Goal: Navigation & Orientation: Find specific page/section

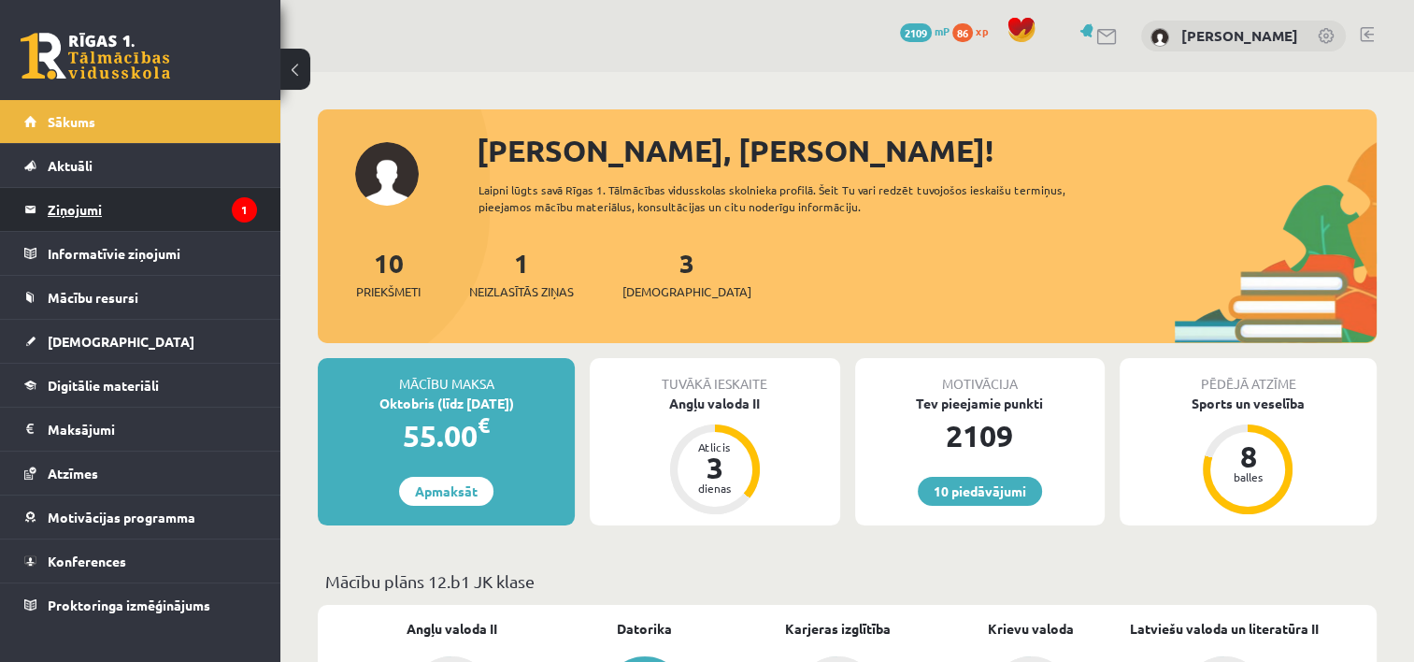
click at [93, 217] on legend "Ziņojumi 1" at bounding box center [152, 209] width 209 height 43
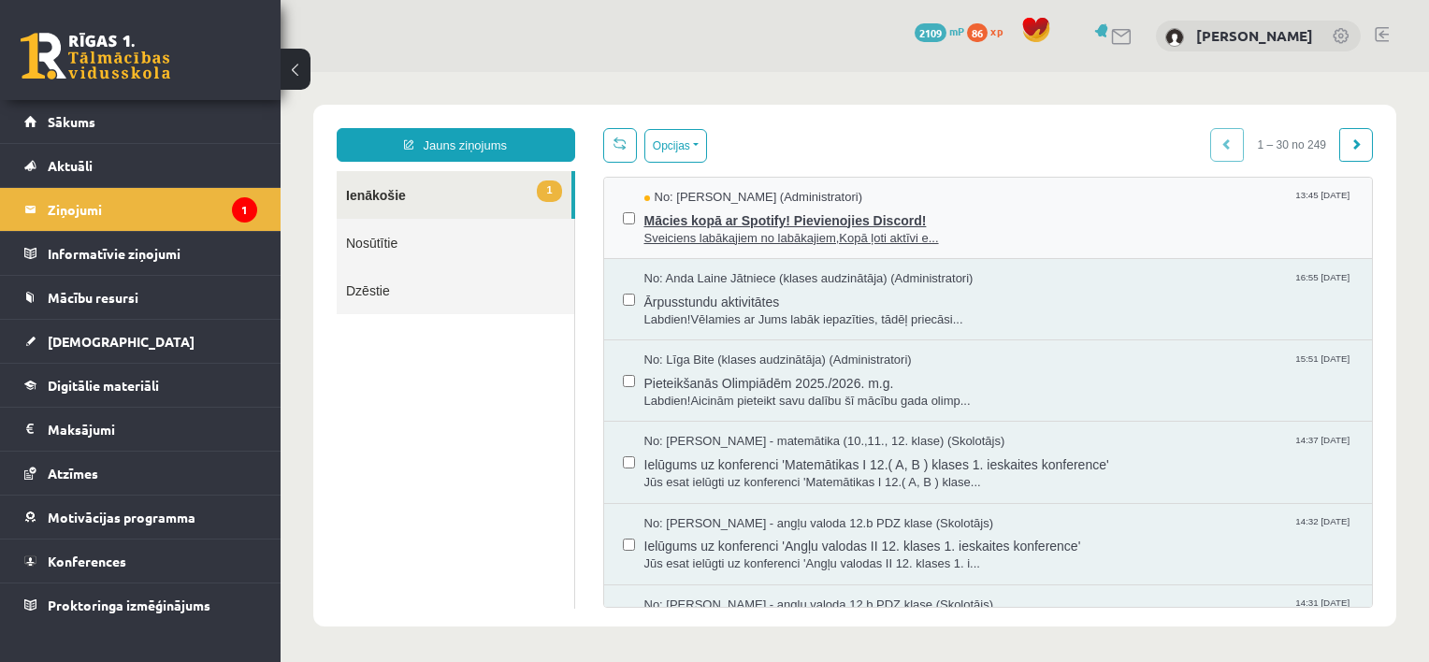
click at [686, 210] on span "Mācies kopā ar Spotify! Pievienojies Discord!" at bounding box center [999, 218] width 710 height 23
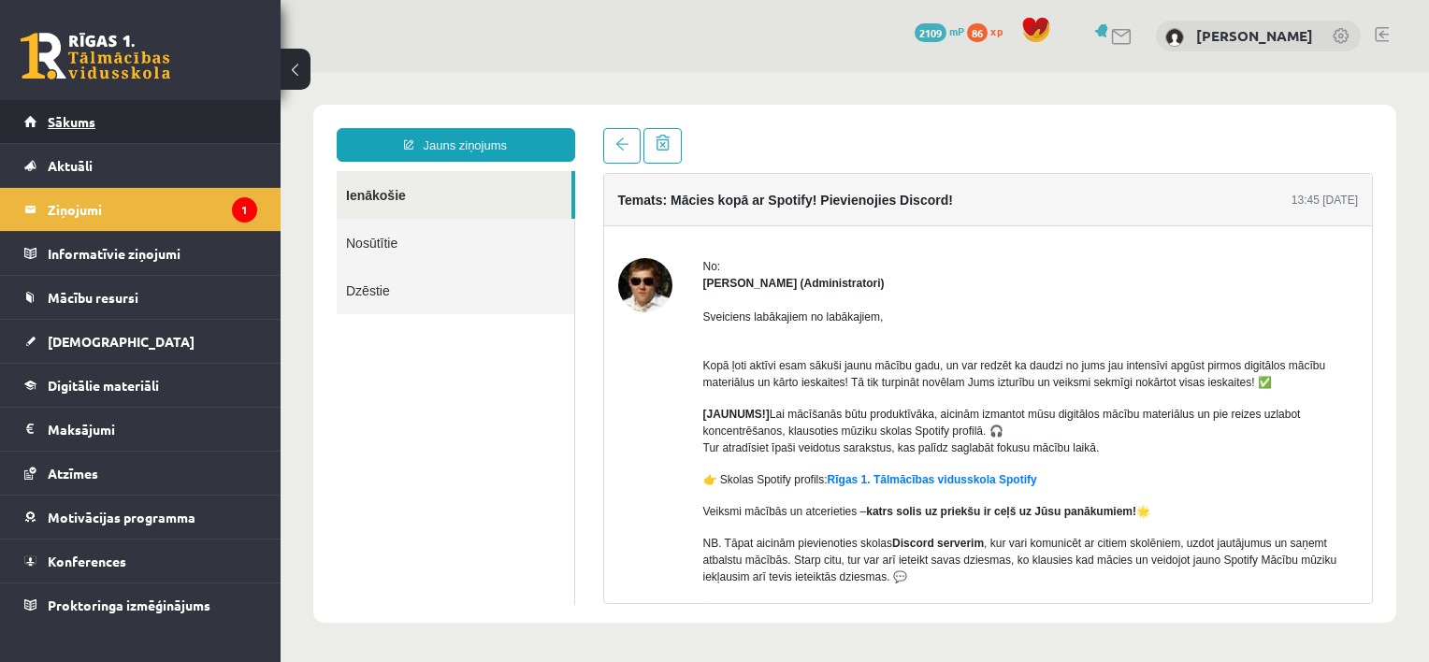
click at [79, 116] on span "Sākums" at bounding box center [72, 121] width 48 height 17
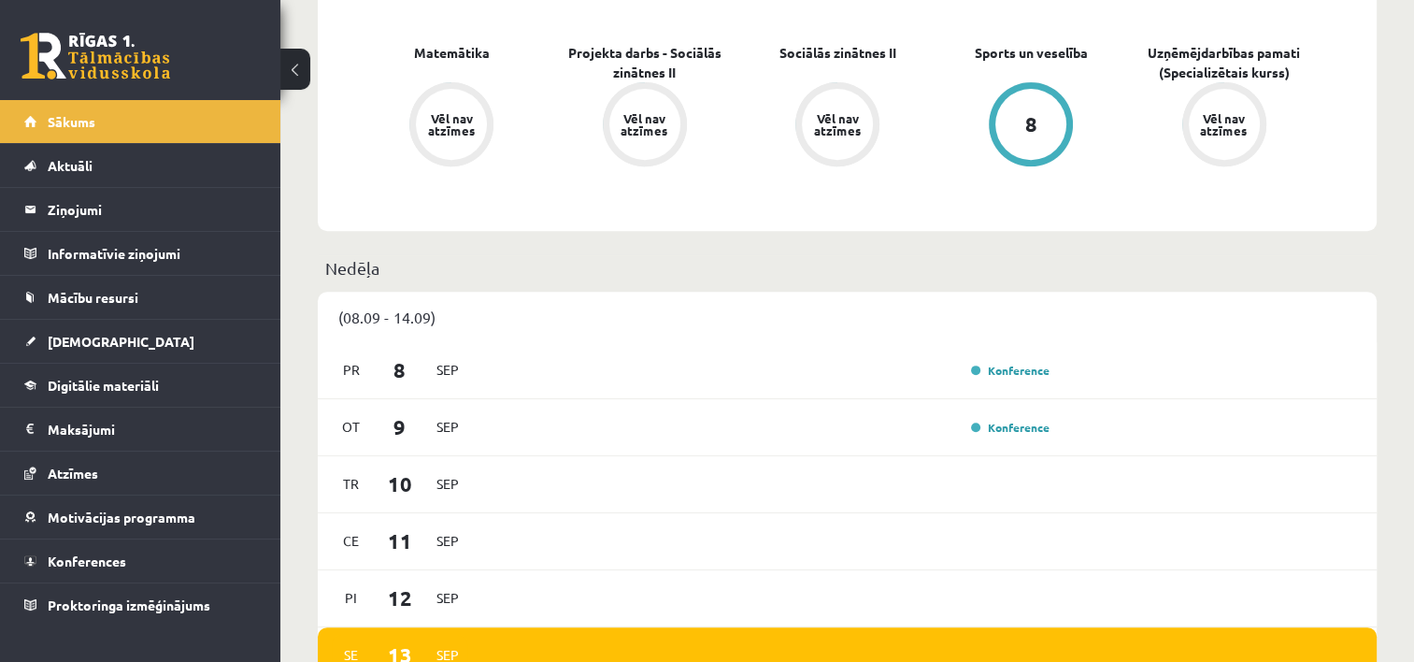
scroll to position [374, 0]
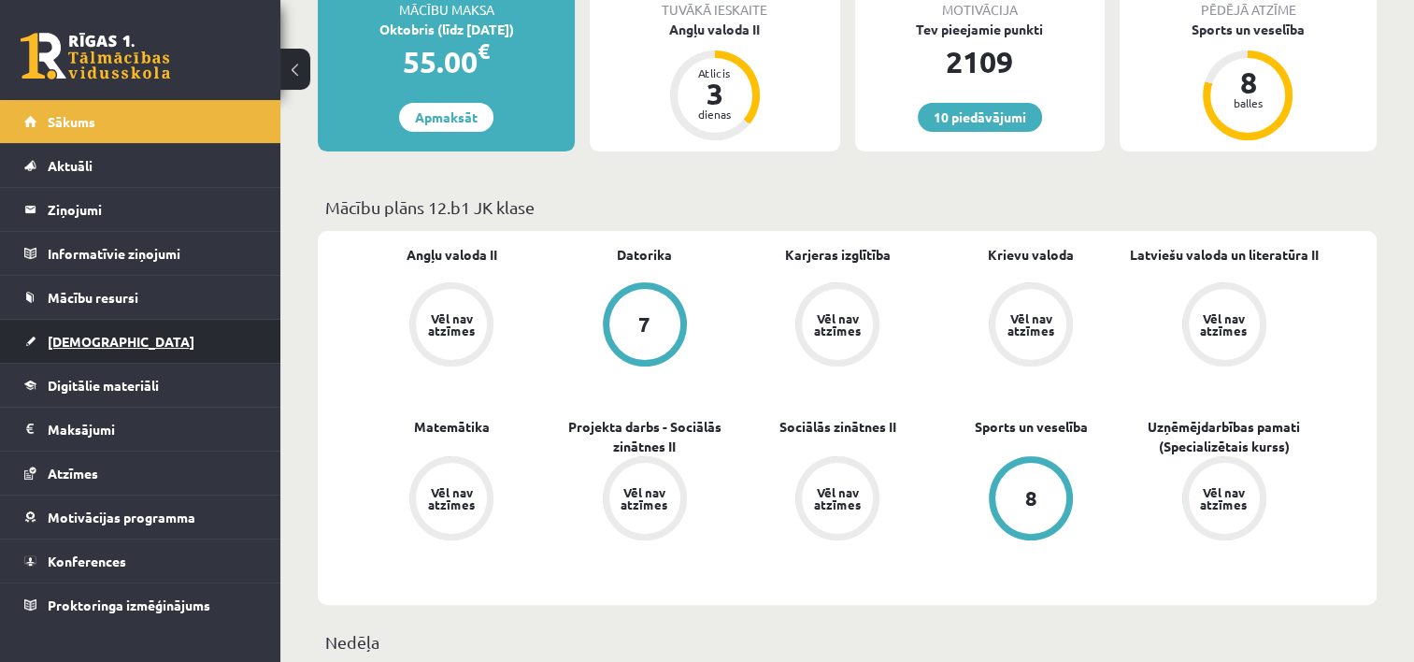
click at [46, 336] on link "[DEMOGRAPHIC_DATA]" at bounding box center [140, 341] width 233 height 43
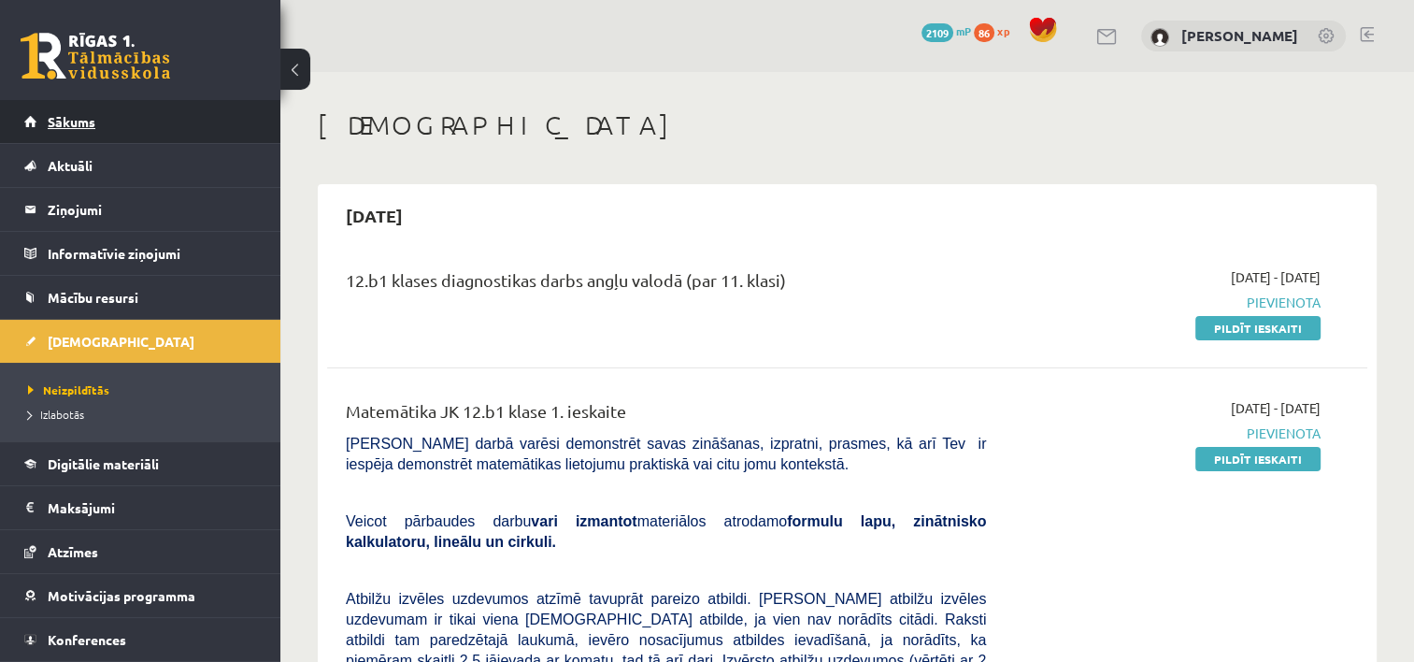
click at [81, 122] on span "Sākums" at bounding box center [72, 121] width 48 height 17
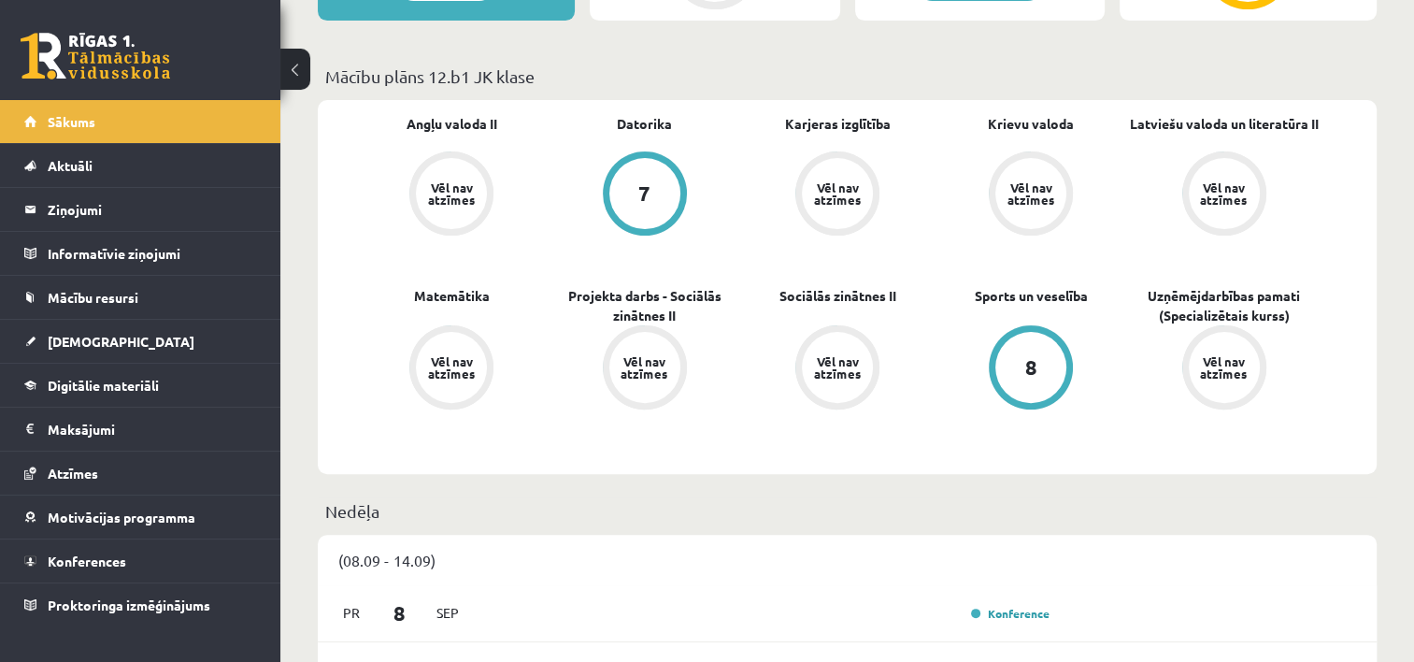
scroll to position [280, 0]
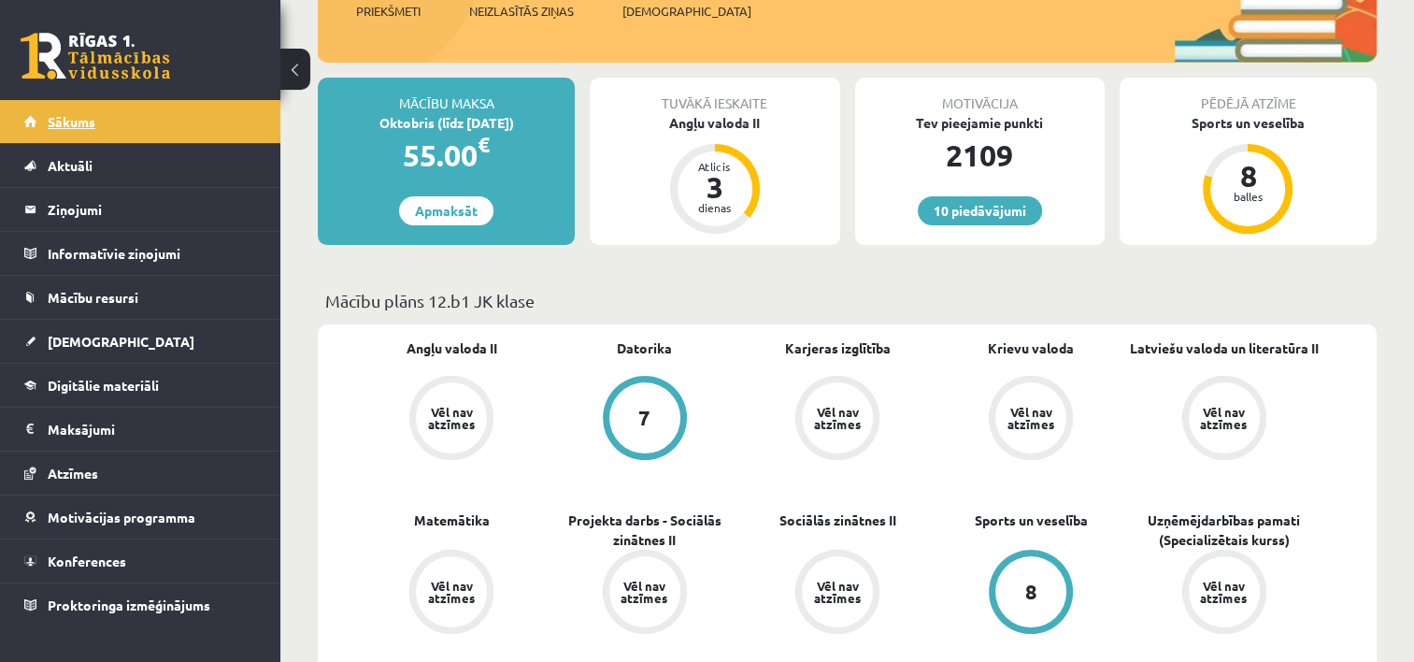
click at [82, 122] on span "Sākums" at bounding box center [72, 121] width 48 height 17
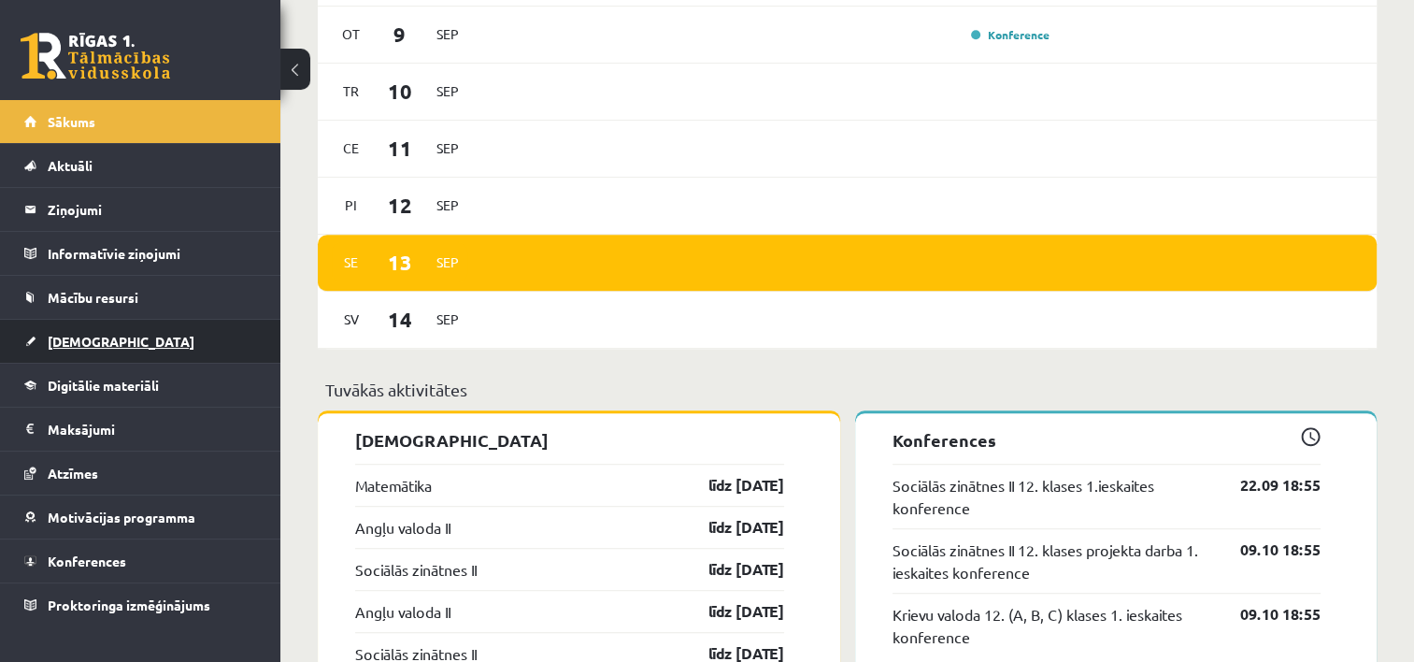
scroll to position [935, 0]
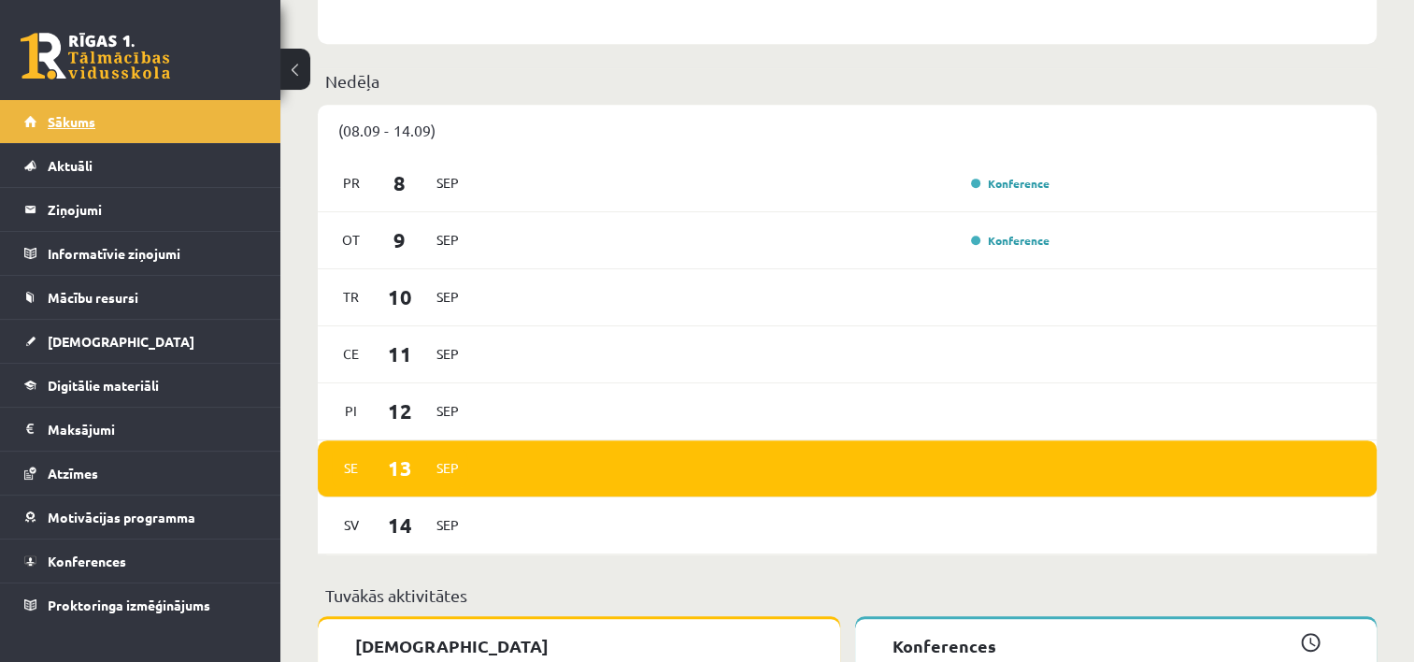
click at [76, 117] on span "Sākums" at bounding box center [72, 121] width 48 height 17
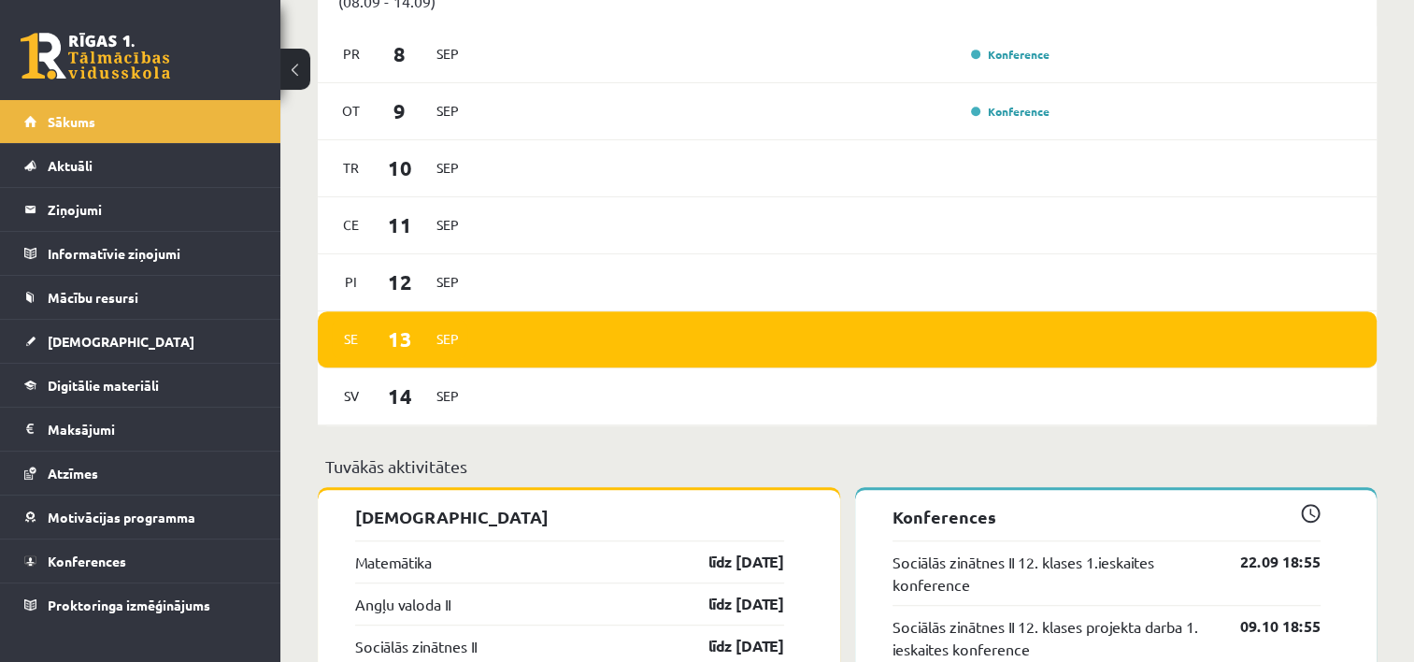
scroll to position [1402, 0]
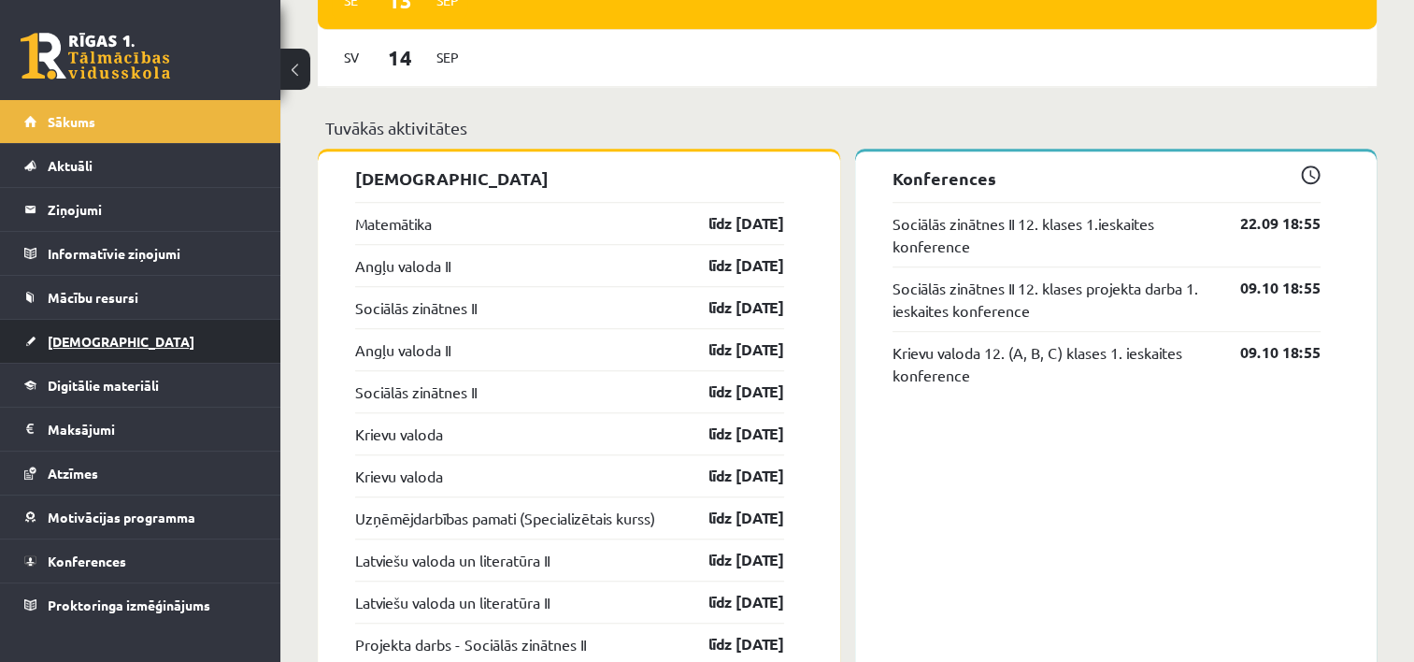
click at [84, 344] on span "[DEMOGRAPHIC_DATA]" at bounding box center [121, 341] width 147 height 17
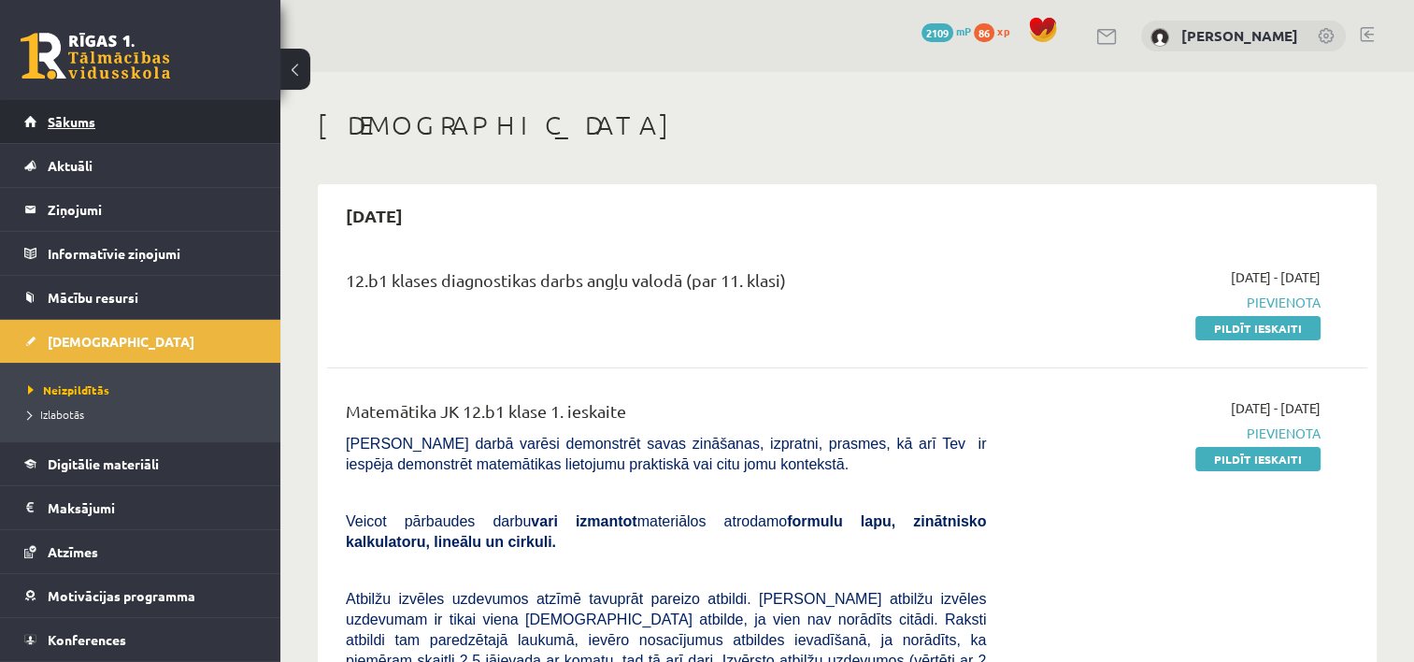
click at [67, 114] on span "Sākums" at bounding box center [72, 121] width 48 height 17
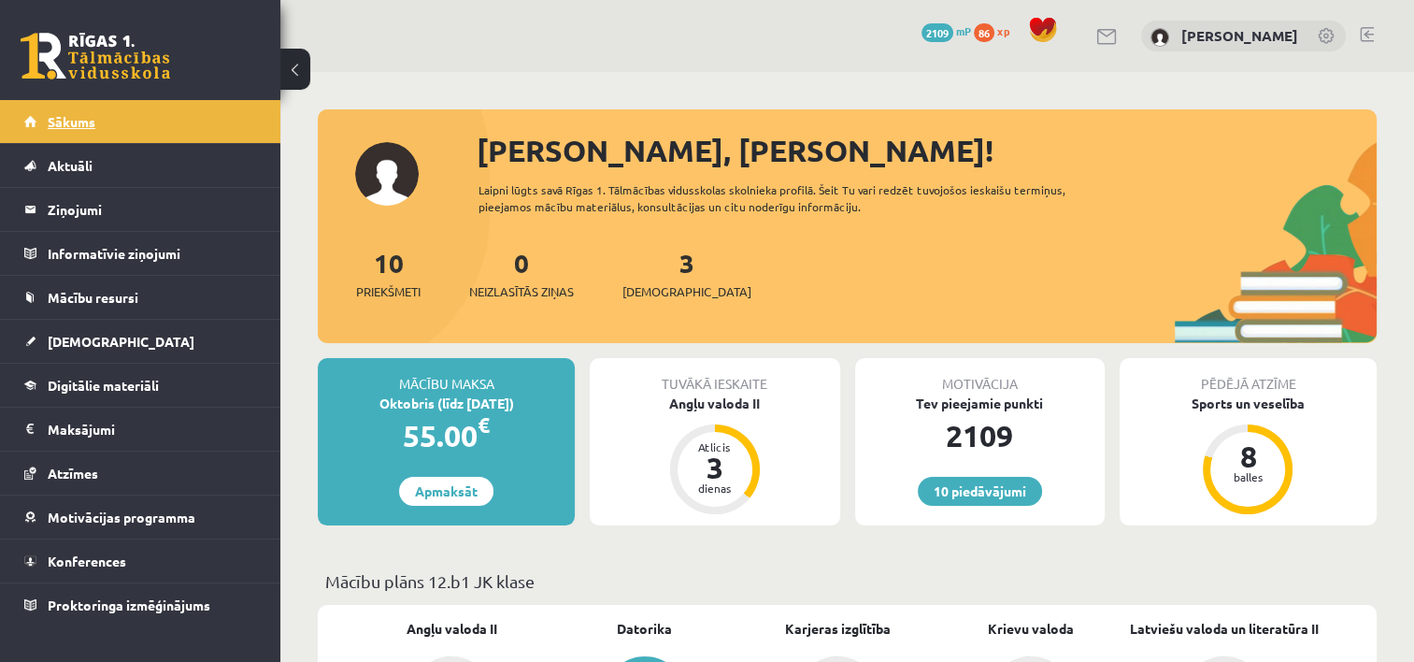
click at [76, 121] on span "Sākums" at bounding box center [72, 121] width 48 height 17
click at [61, 123] on span "Sākums" at bounding box center [72, 121] width 48 height 17
